Goal: Obtain resource: Download file/media

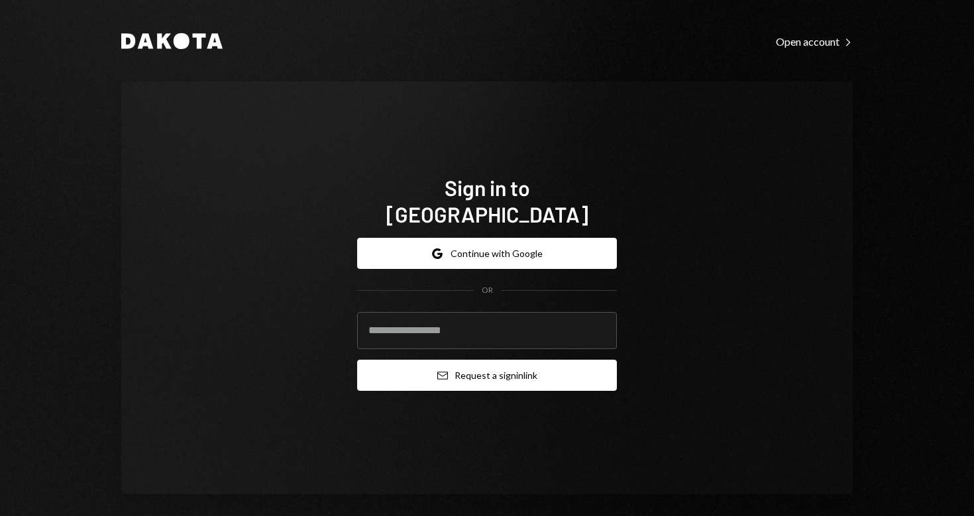
type input "**********"
click at [487, 366] on button "Email Request a sign in link" at bounding box center [487, 375] width 260 height 31
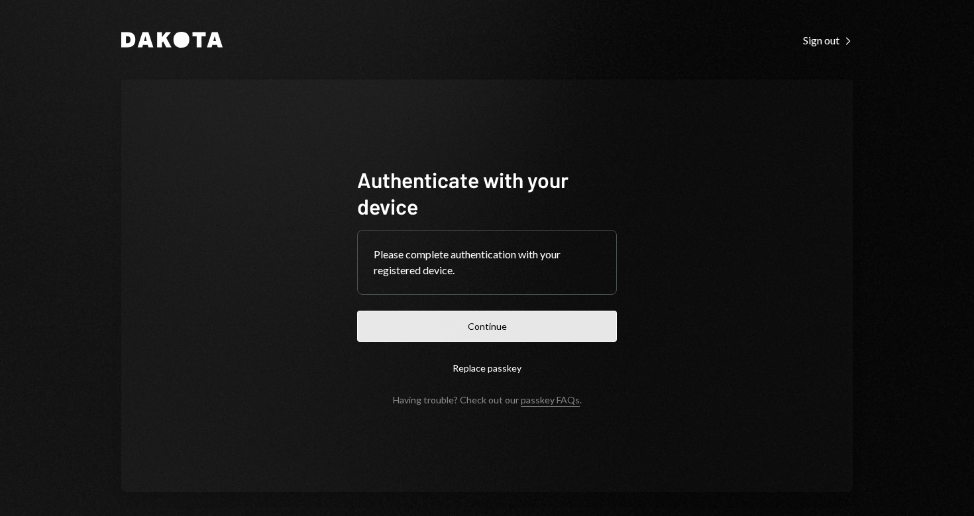
click at [499, 335] on button "Continue" at bounding box center [487, 326] width 260 height 31
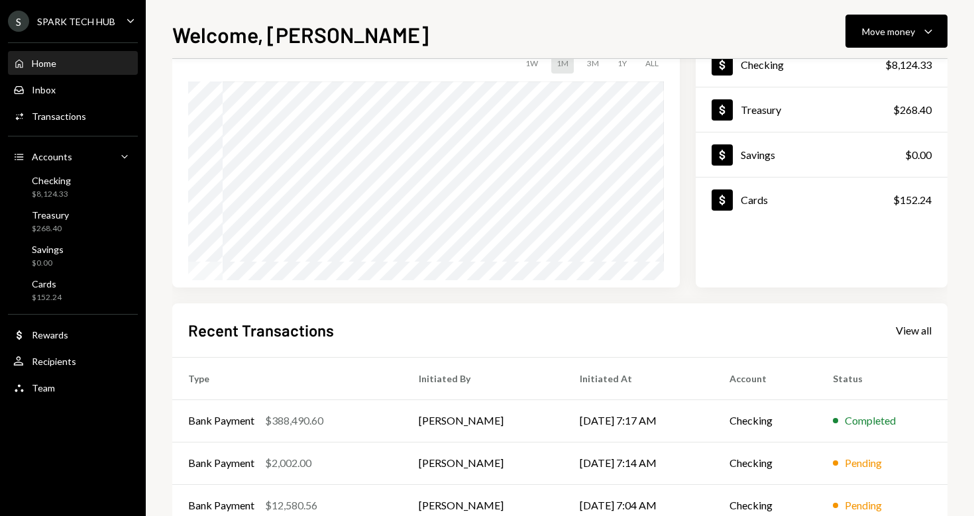
scroll to position [188, 0]
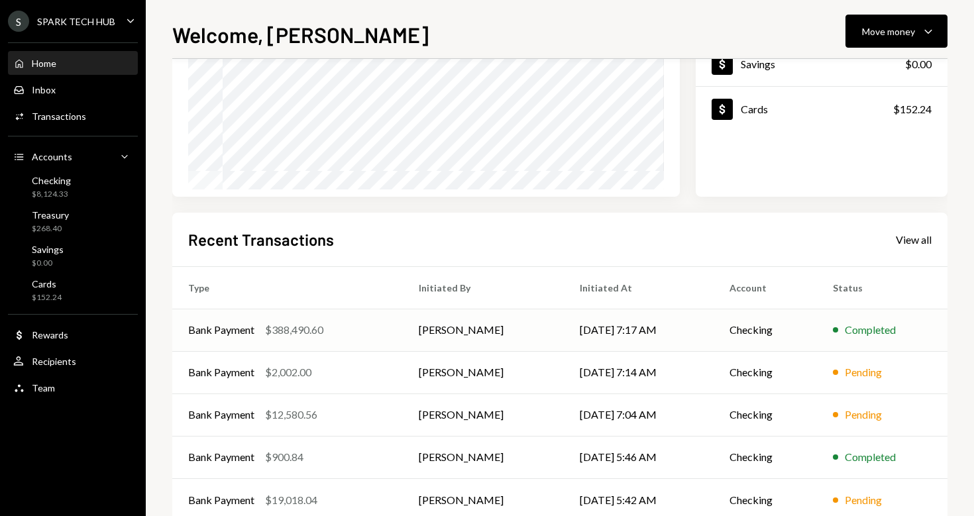
click at [256, 331] on div "Bank Payment $388,490.60" at bounding box center [287, 330] width 199 height 16
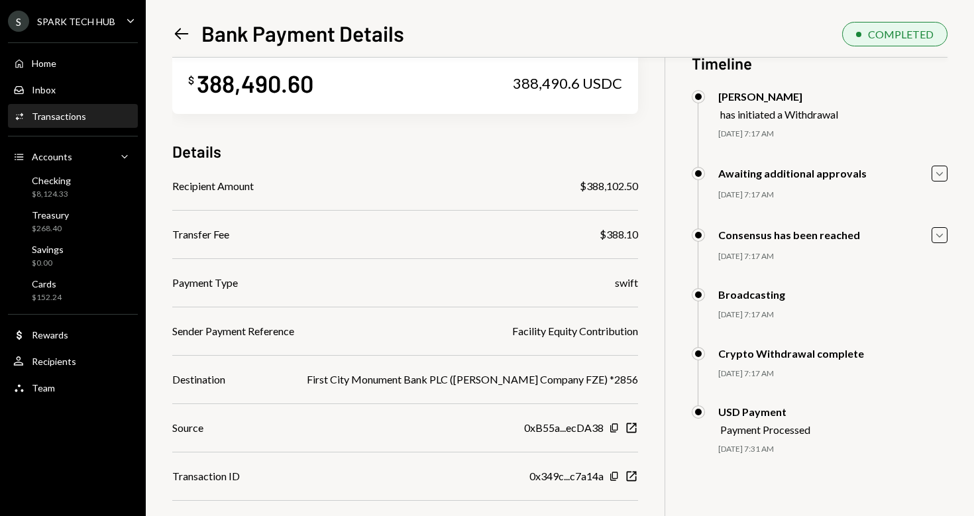
scroll to position [34, 0]
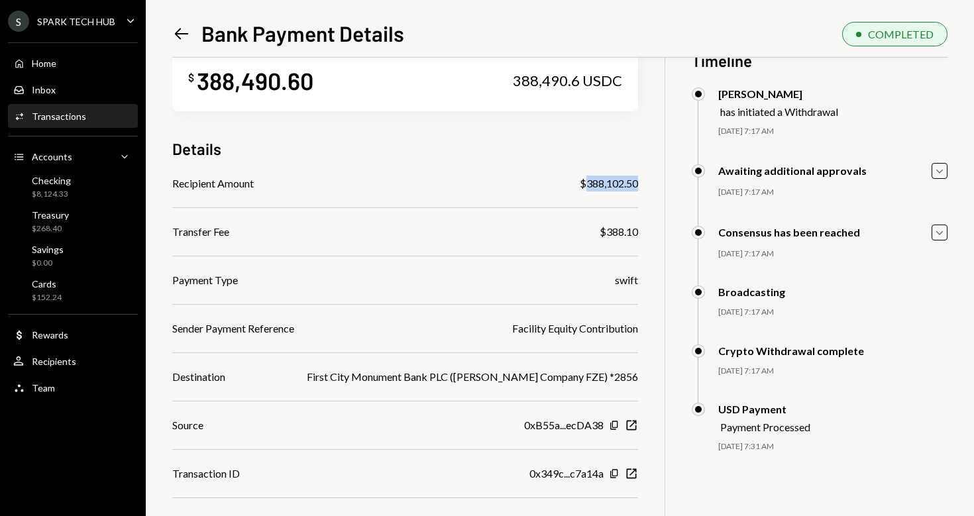
drag, startPoint x: 572, startPoint y: 182, endPoint x: 629, endPoint y: 182, distance: 56.3
click at [629, 182] on div "$ 388,490.60 388,490.6 USDC Details Recipient Amount $388,102.50 Transfer Fee $…" at bounding box center [559, 281] width 775 height 516
copy div "388,102.50"
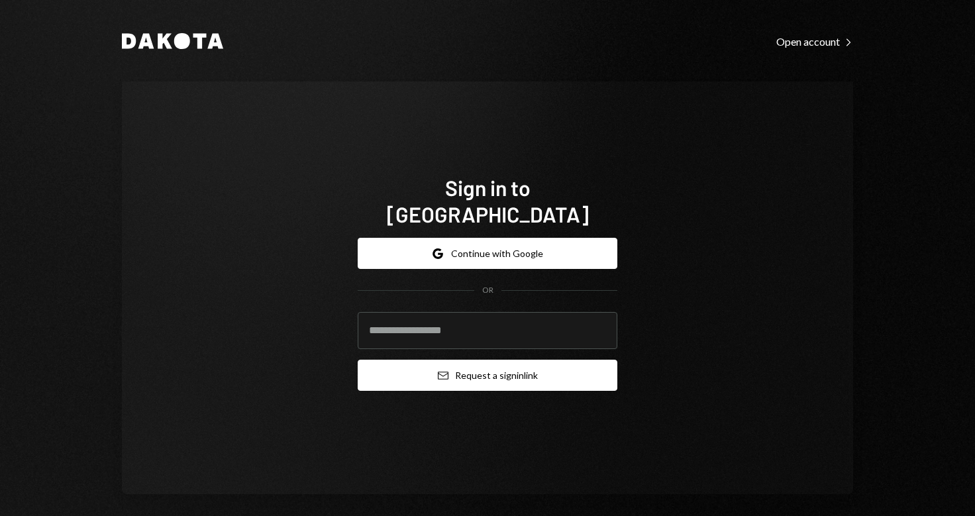
type input "**********"
click at [500, 364] on button "Email Request a sign in link" at bounding box center [488, 375] width 260 height 31
click at [485, 366] on button "Email Request a sign in link" at bounding box center [488, 375] width 260 height 31
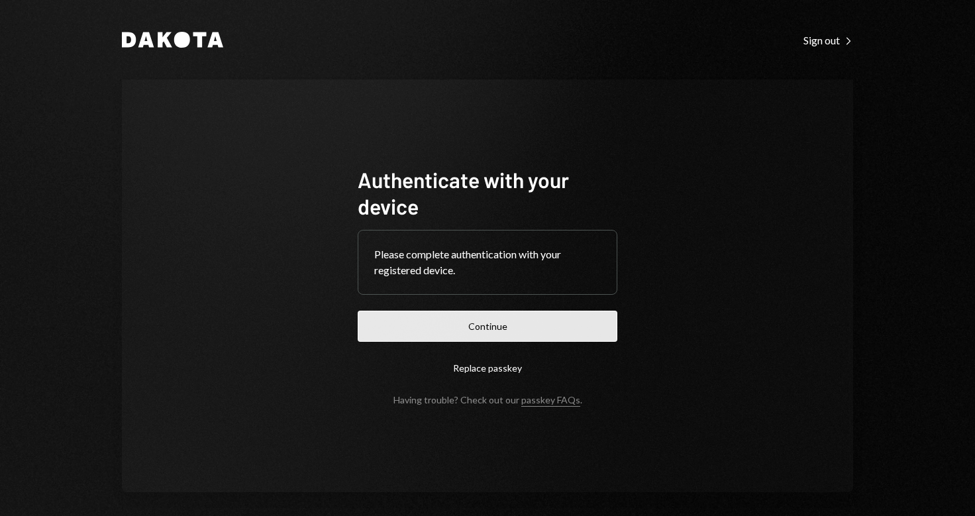
click at [475, 329] on button "Continue" at bounding box center [488, 326] width 260 height 31
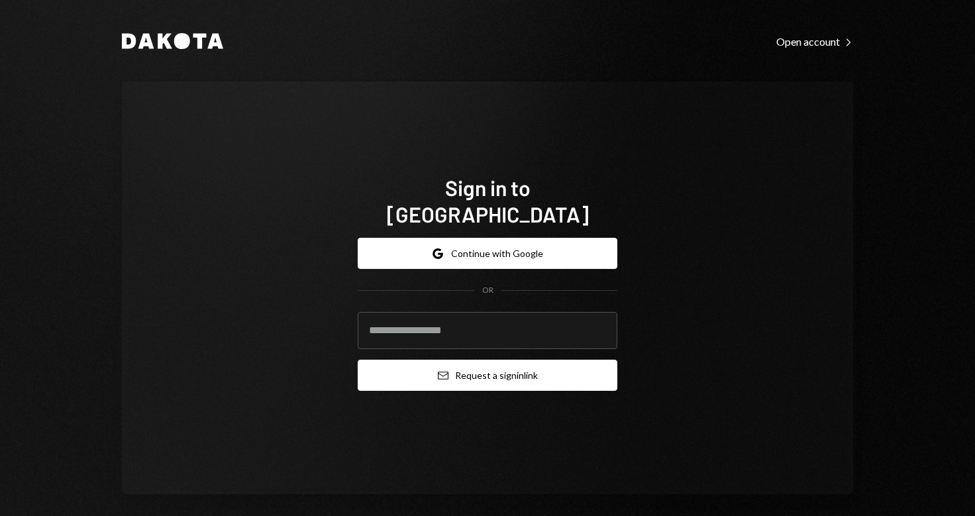
type input "**********"
click at [499, 367] on button "Email Request a sign in link" at bounding box center [488, 375] width 260 height 31
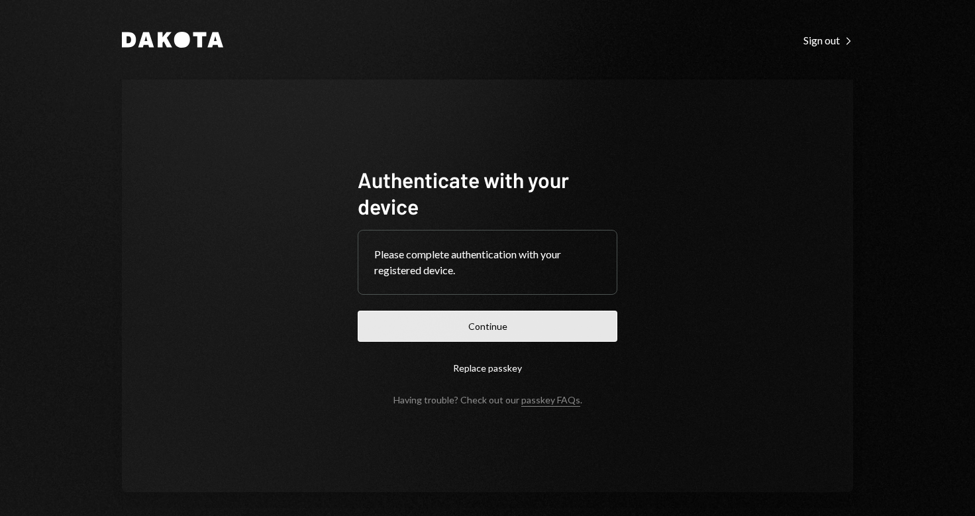
click at [483, 329] on button "Continue" at bounding box center [488, 326] width 260 height 31
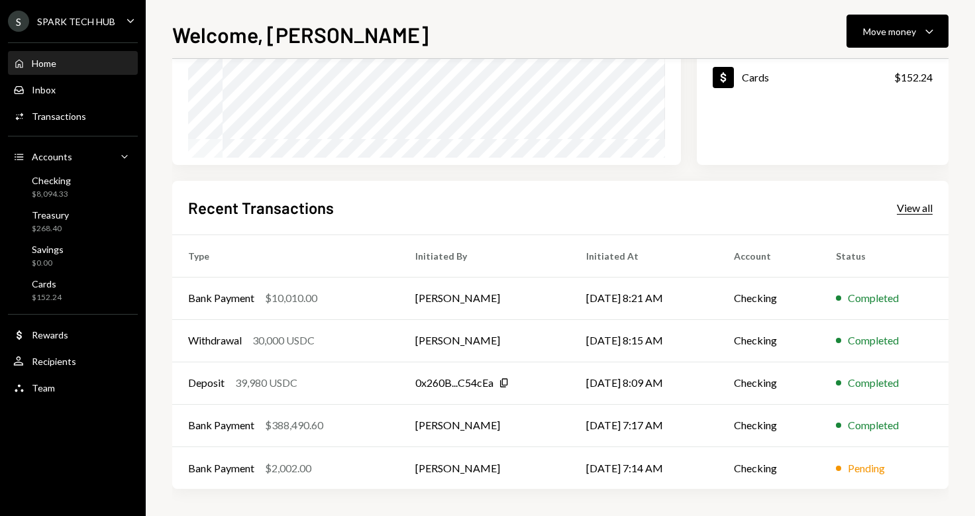
click at [919, 209] on div "View all" at bounding box center [915, 207] width 36 height 13
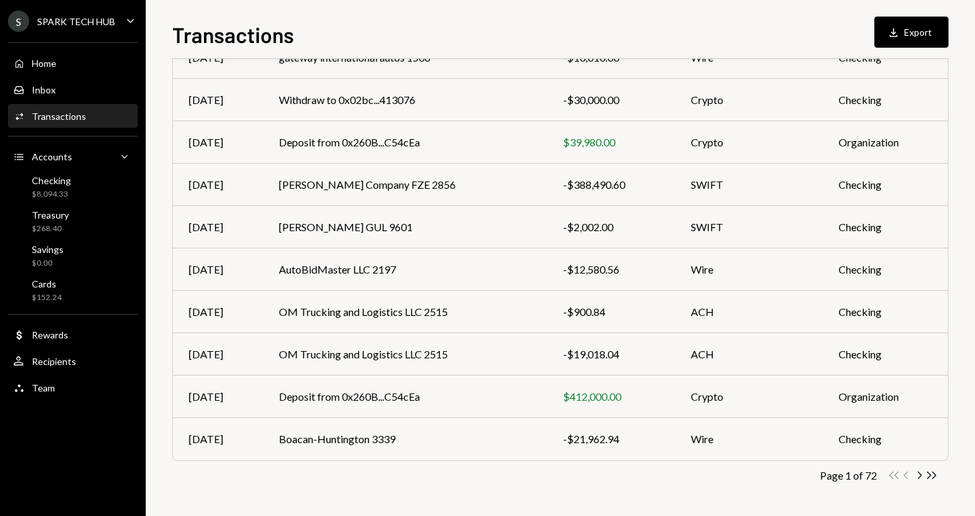
scroll to position [176, 0]
click at [922, 474] on icon "Chevron Right" at bounding box center [919, 475] width 13 height 13
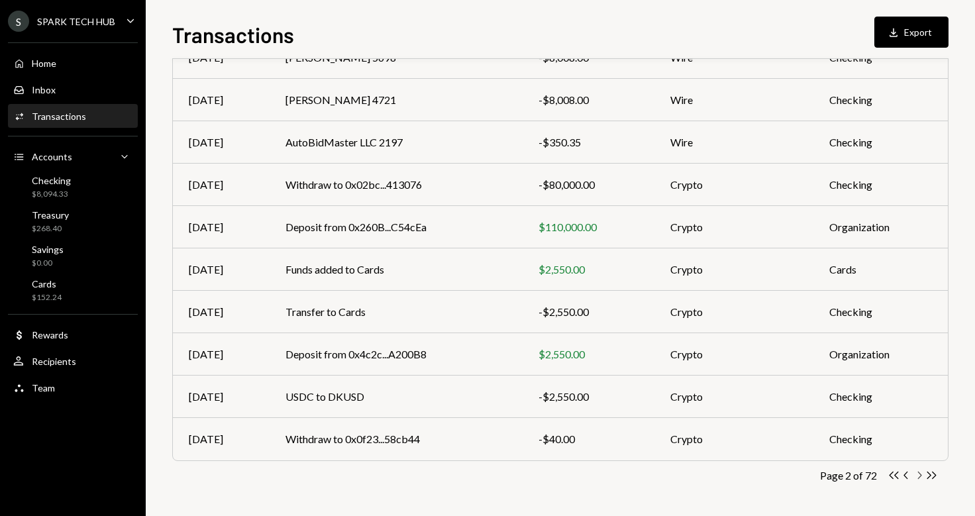
click at [920, 477] on icon "button" at bounding box center [920, 475] width 4 height 7
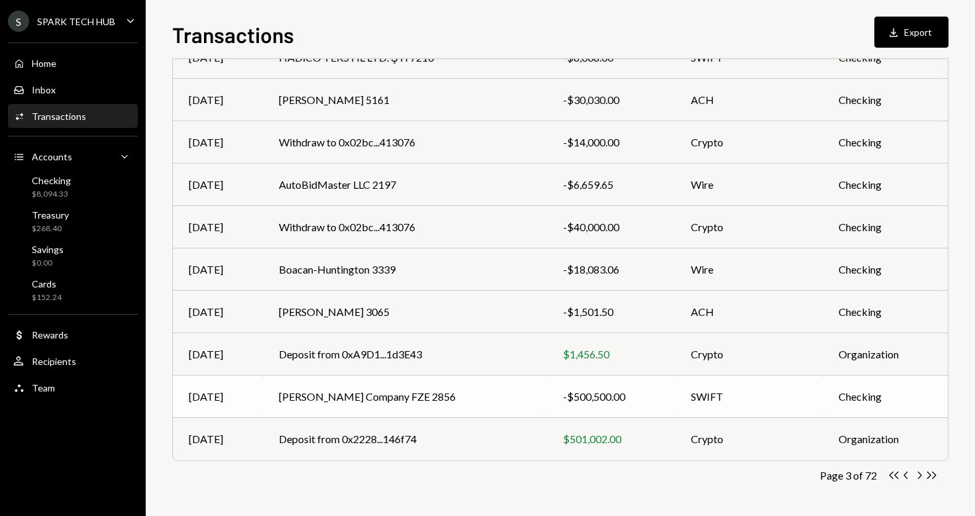
click at [305, 396] on td "Kian Smith Company FZE 2856" at bounding box center [405, 397] width 284 height 42
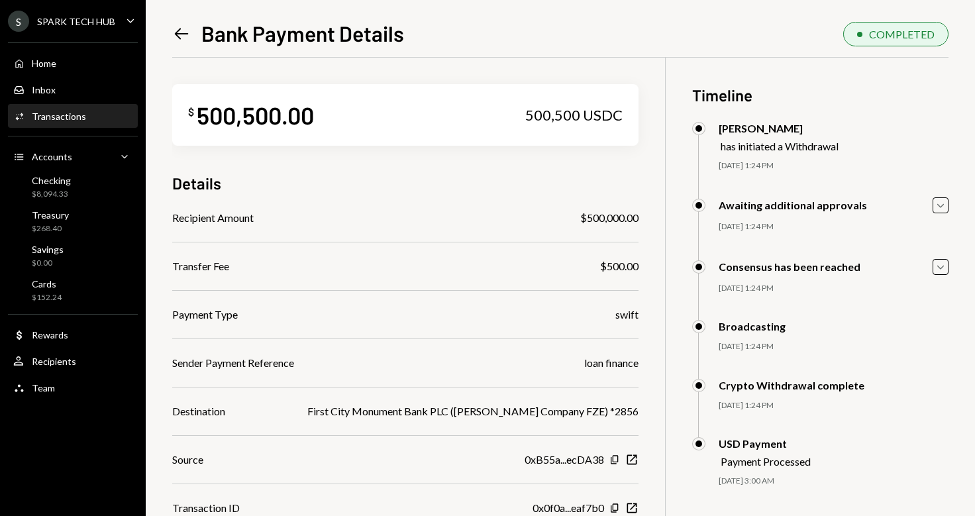
click at [424, 126] on div "$ 500,500.00 500,500 USDC" at bounding box center [405, 115] width 466 height 62
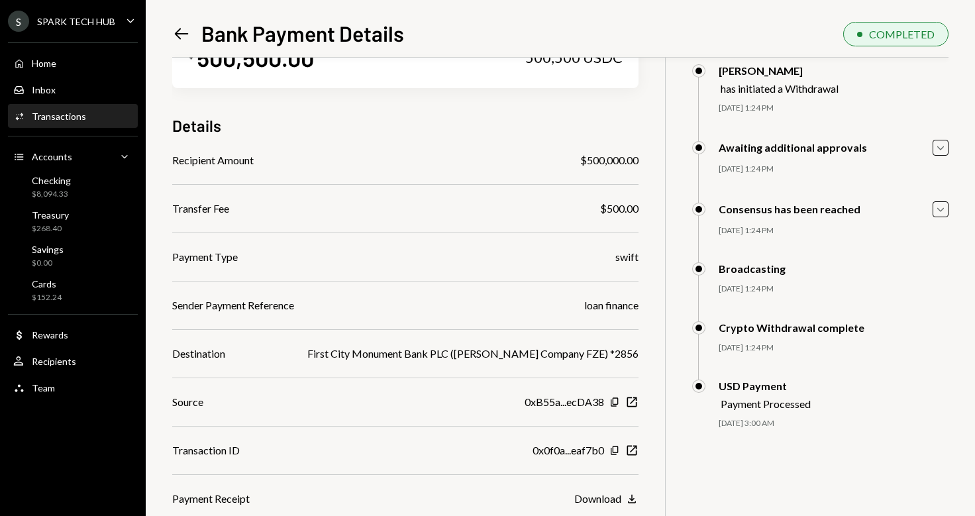
scroll to position [58, 0]
click at [626, 502] on icon "Download" at bounding box center [632, 498] width 13 height 13
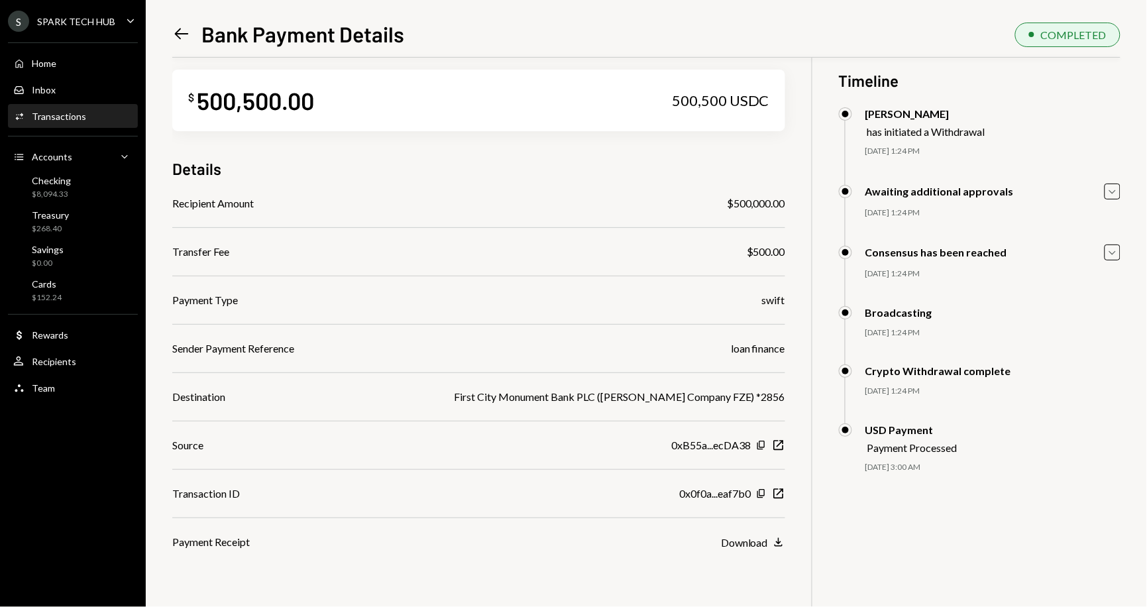
click at [178, 37] on icon at bounding box center [182, 33] width 14 height 11
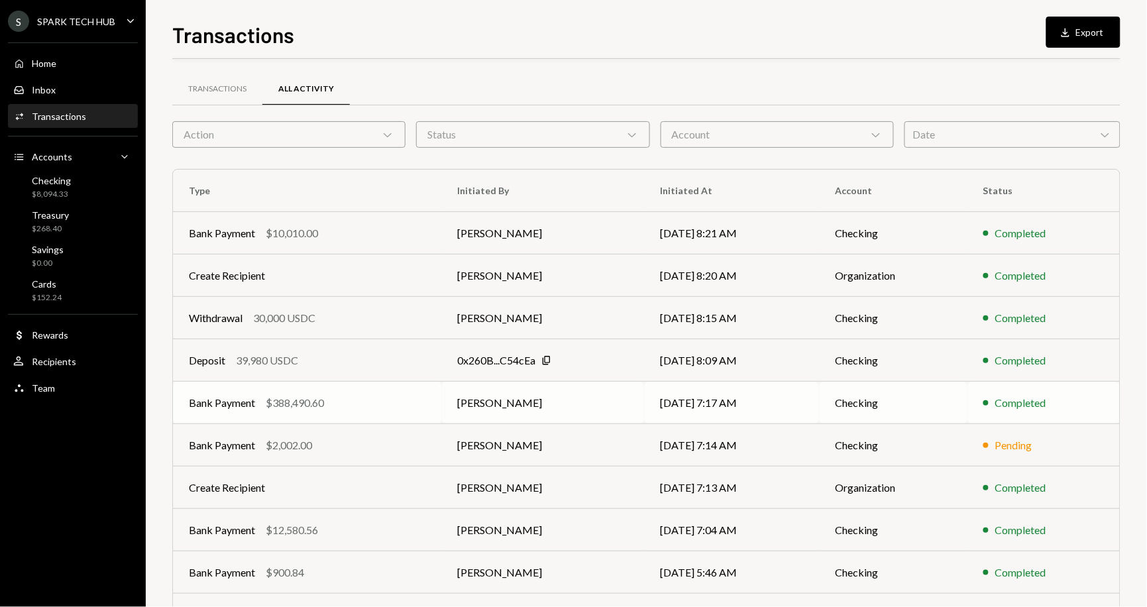
scroll to position [40, 0]
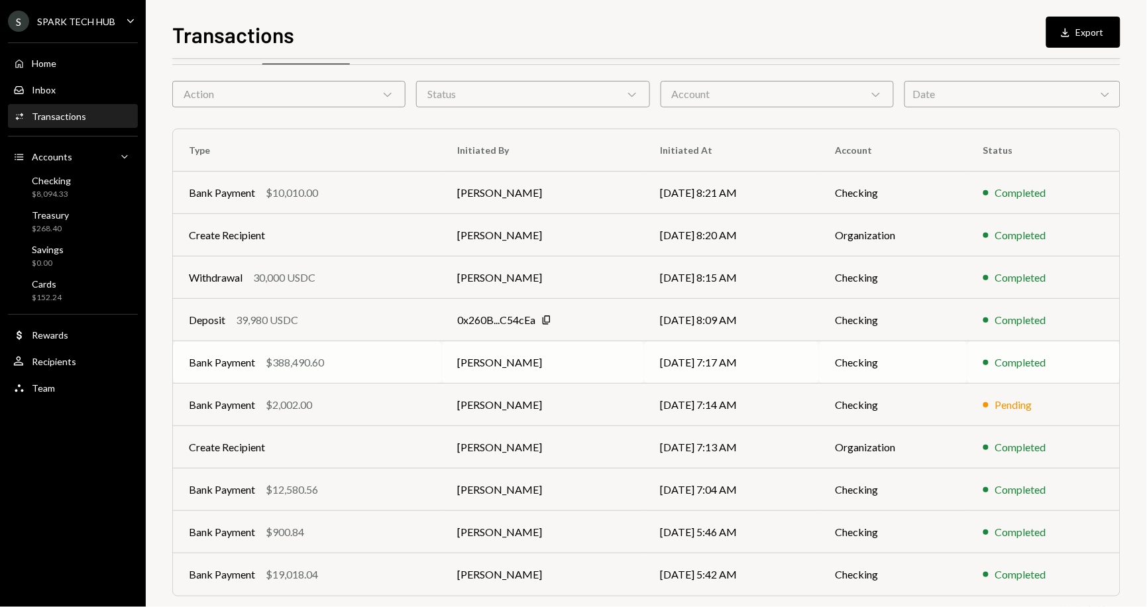
click at [250, 361] on div "Bank Payment" at bounding box center [222, 362] width 66 height 16
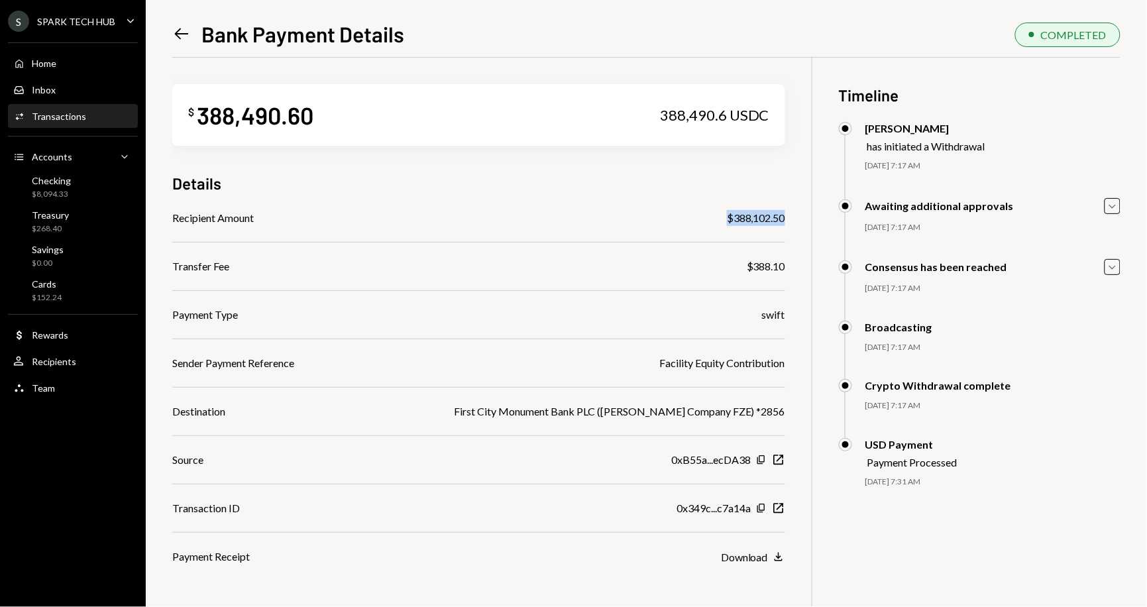
drag, startPoint x: 728, startPoint y: 218, endPoint x: 789, endPoint y: 219, distance: 61.0
click at [789, 219] on div "$ 388,490.60 388,490.6 USDC Details Recipient Amount $388,102.50 Transfer Fee $…" at bounding box center [646, 361] width 948 height 607
copy div "$388,102.50"
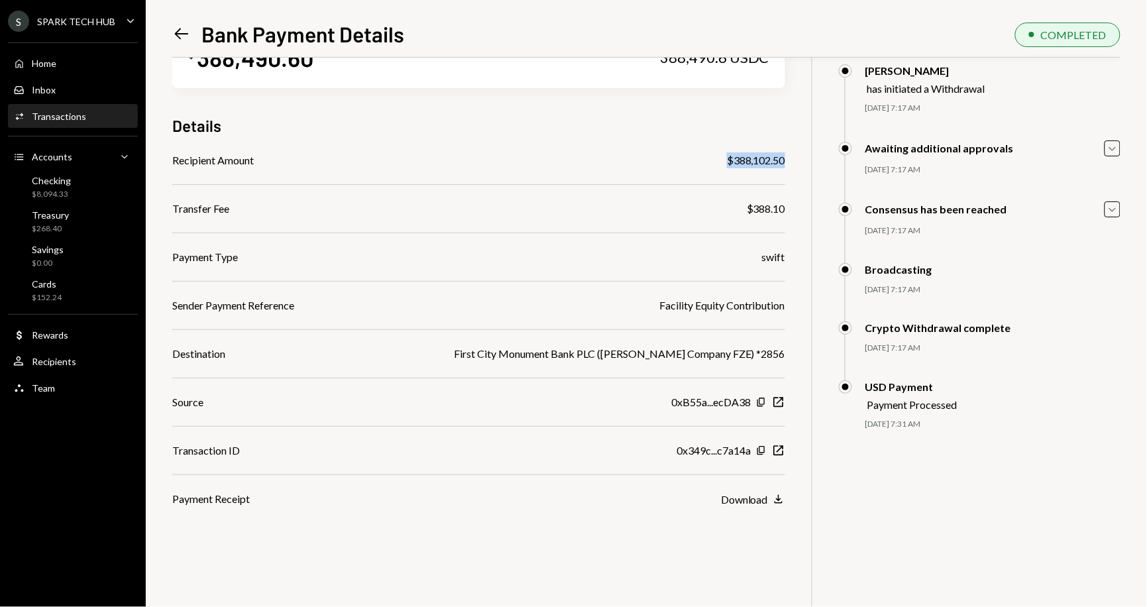
scroll to position [58, 0]
click at [774, 495] on icon "Download" at bounding box center [778, 498] width 13 height 13
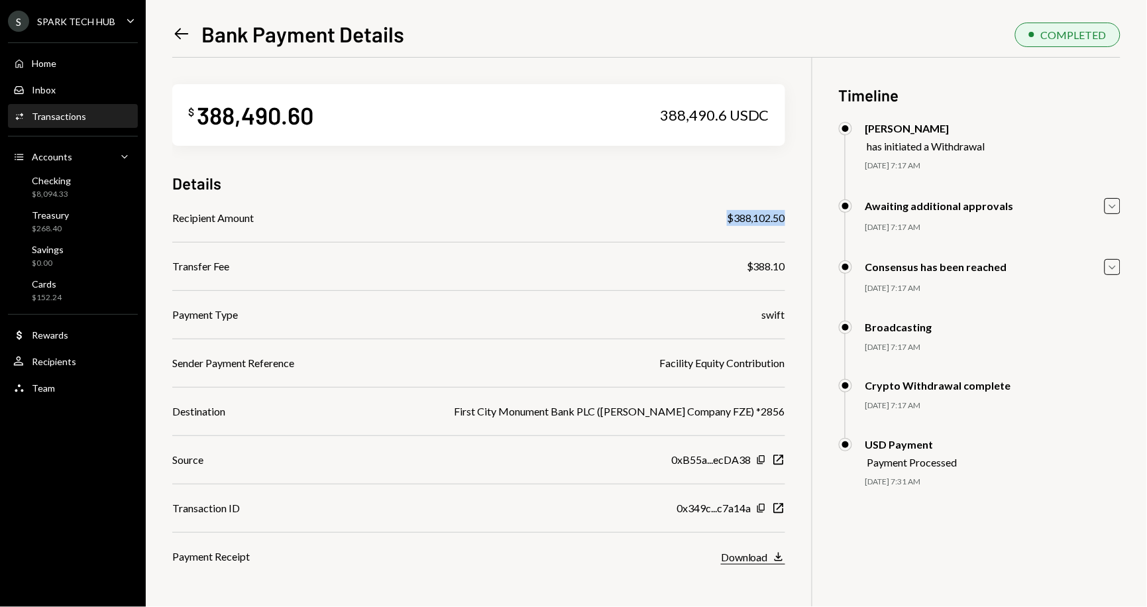
scroll to position [0, 0]
click at [182, 34] on icon at bounding box center [182, 33] width 14 height 11
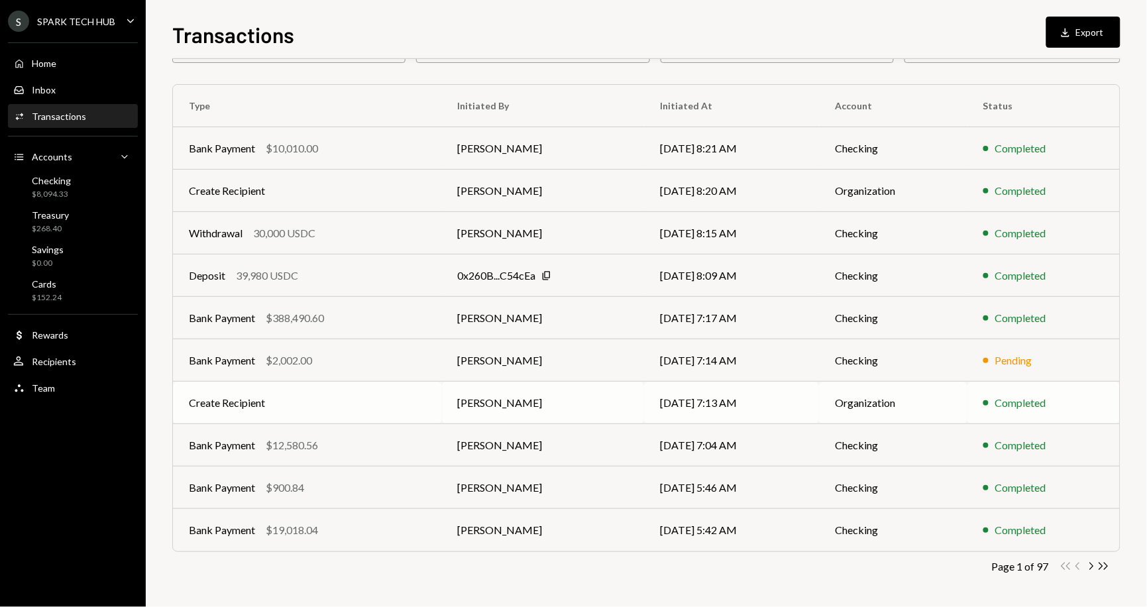
scroll to position [85, 0]
click at [975, 516] on icon "button" at bounding box center [1092, 566] width 4 height 7
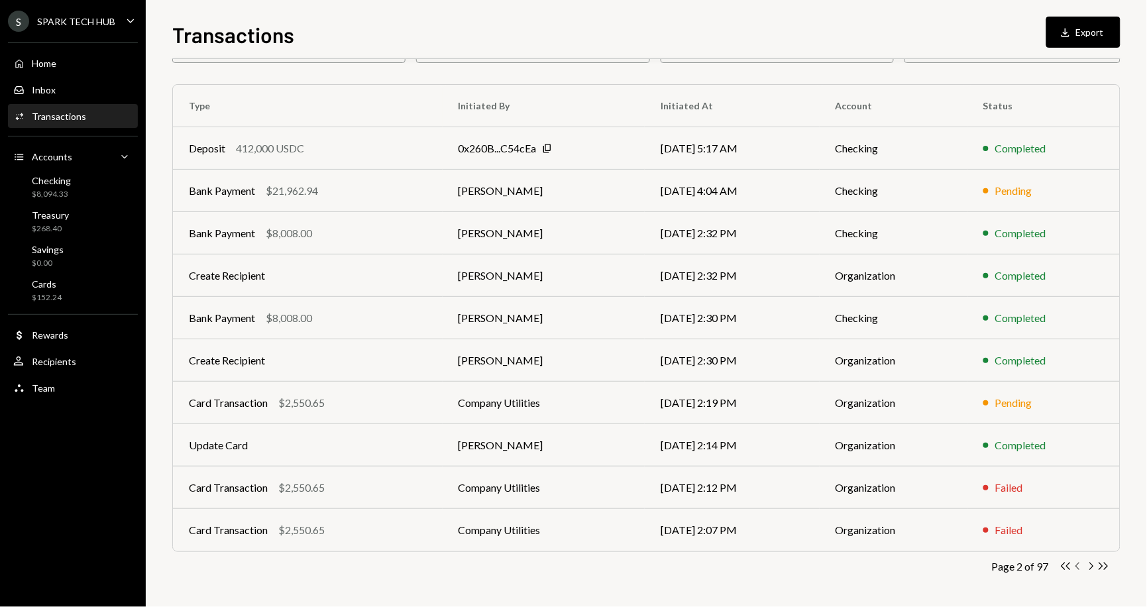
click at [975, 516] on icon "Chevron Left" at bounding box center [1078, 566] width 13 height 13
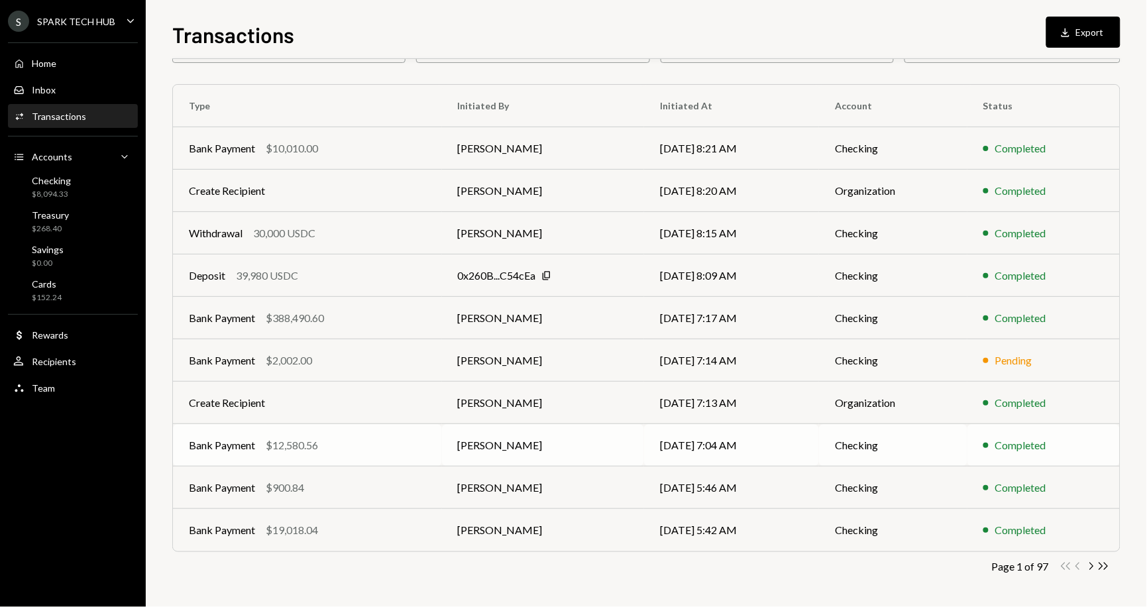
scroll to position [0, 0]
click at [975, 516] on icon "Chevron Right" at bounding box center [1091, 566] width 13 height 13
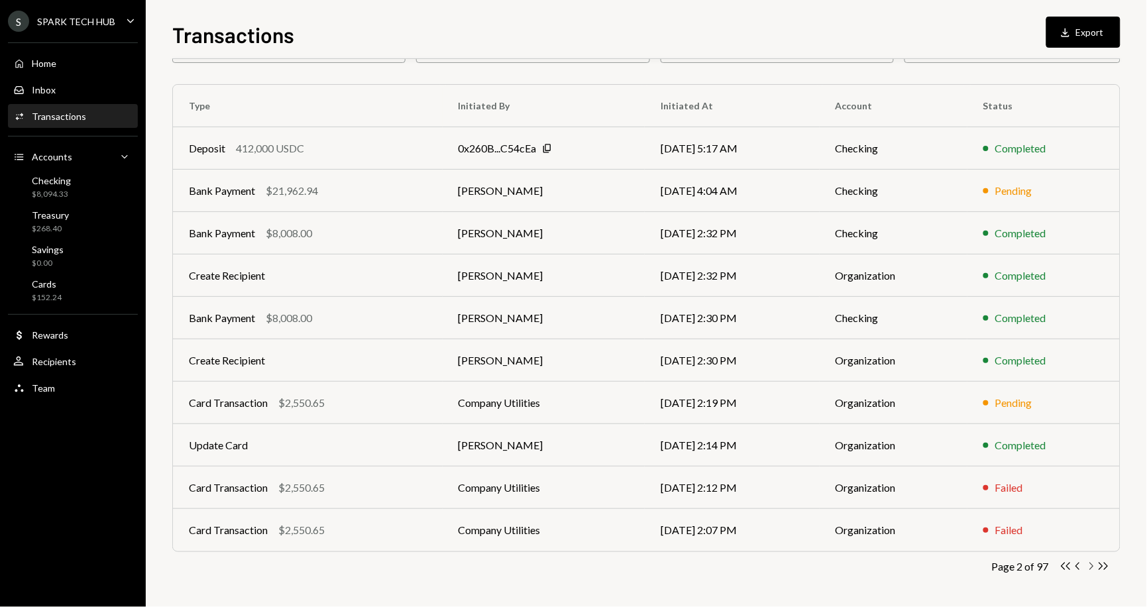
click at [975, 516] on icon "Chevron Right" at bounding box center [1091, 566] width 13 height 13
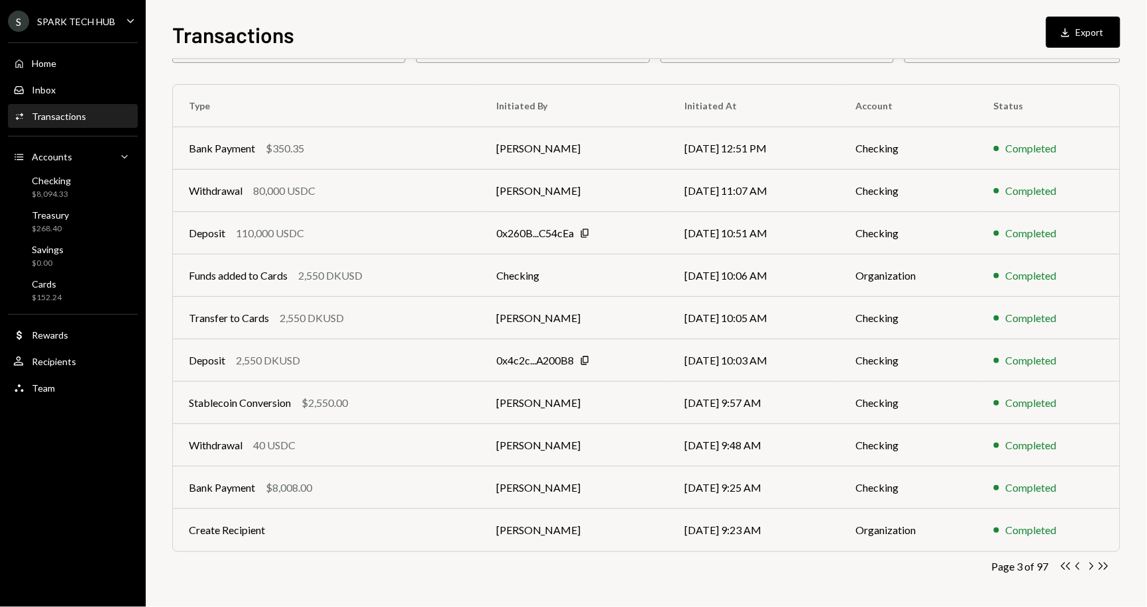
scroll to position [85, 0]
click at [975, 516] on icon "Chevron Right" at bounding box center [1091, 566] width 13 height 13
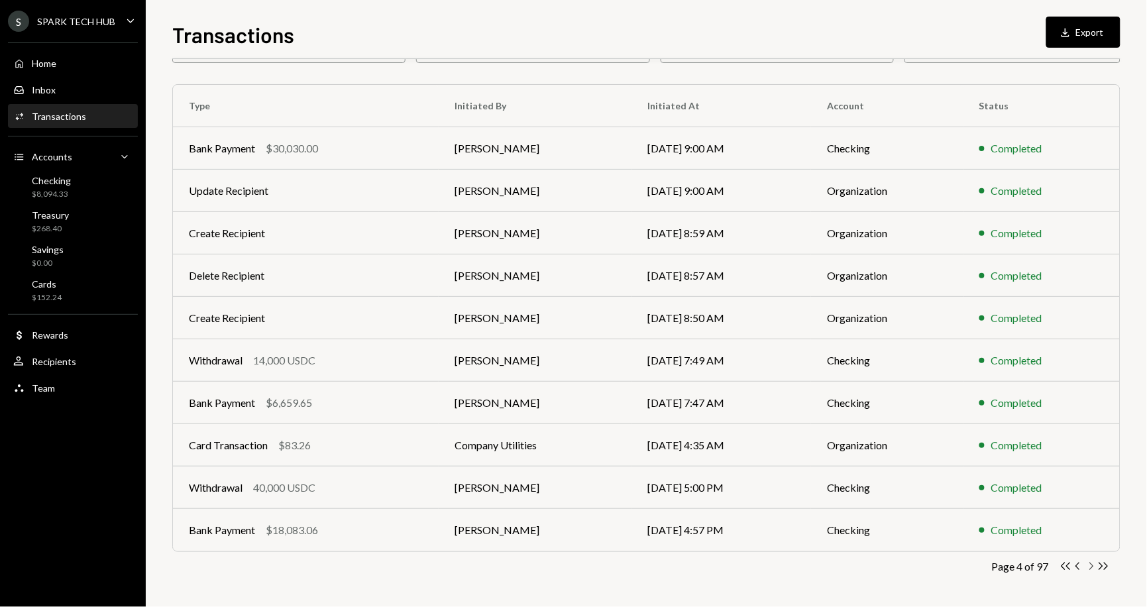
click at [975, 516] on icon "Chevron Right" at bounding box center [1091, 566] width 13 height 13
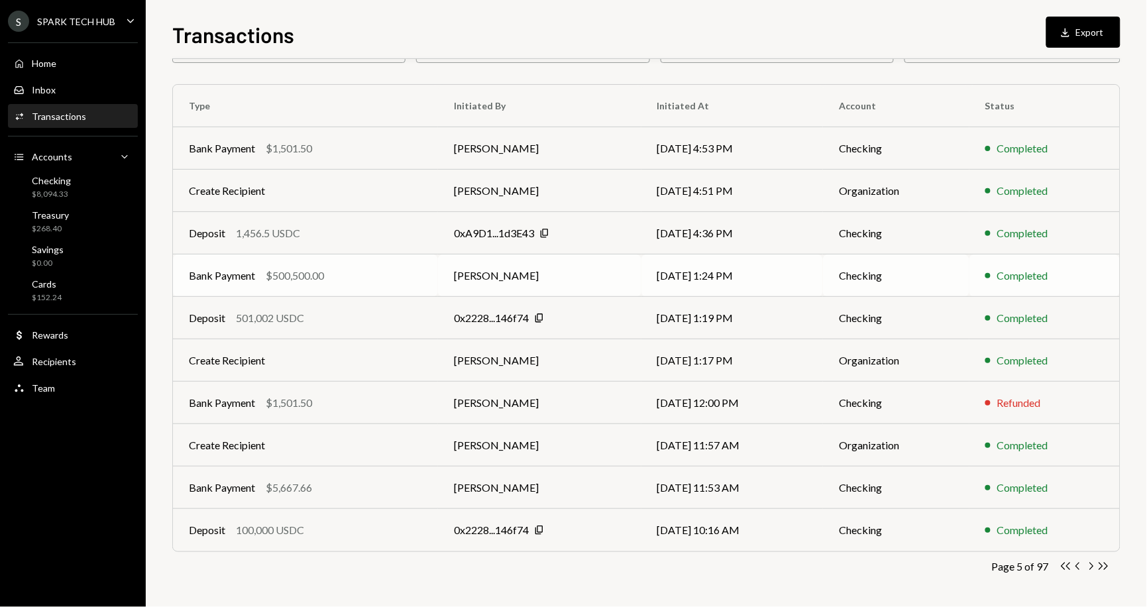
click at [299, 278] on div "$500,500.00" at bounding box center [295, 276] width 58 height 16
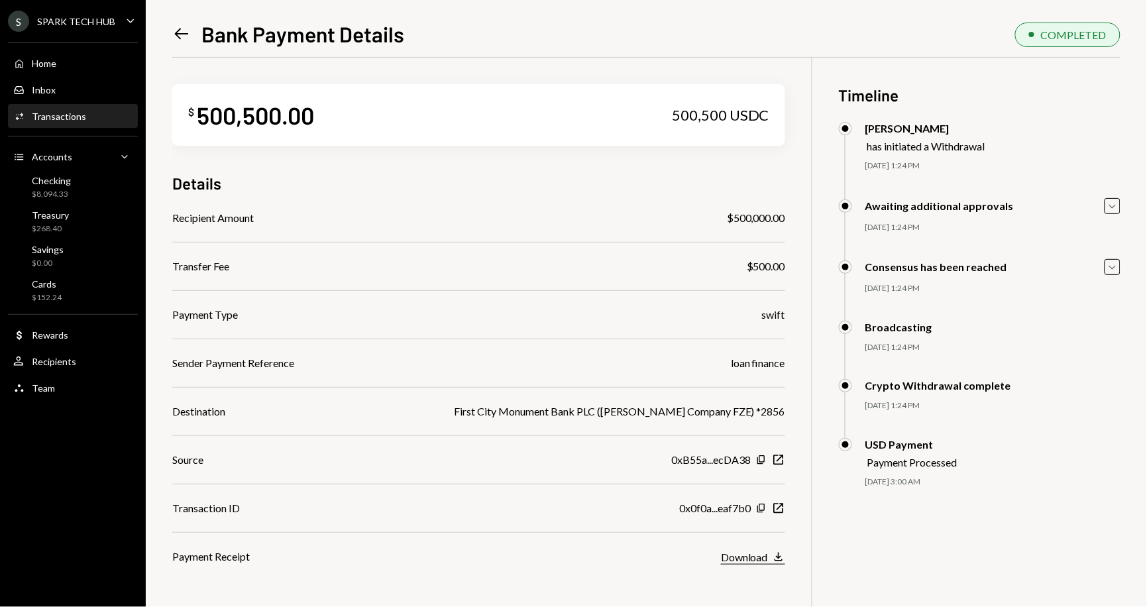
click at [772, 516] on icon "Download" at bounding box center [778, 556] width 13 height 13
click at [180, 34] on icon at bounding box center [182, 33] width 14 height 11
